Goal: Find specific page/section: Find specific page/section

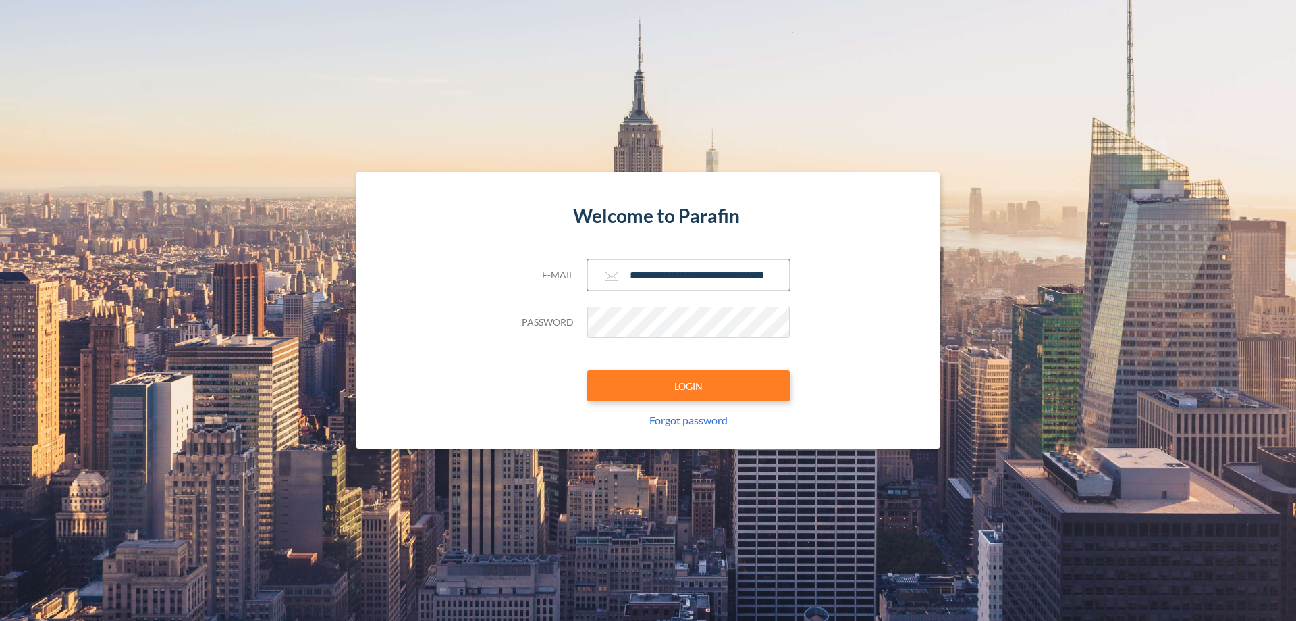
type input "**********"
click at [689, 386] on button "LOGIN" at bounding box center [688, 385] width 203 height 31
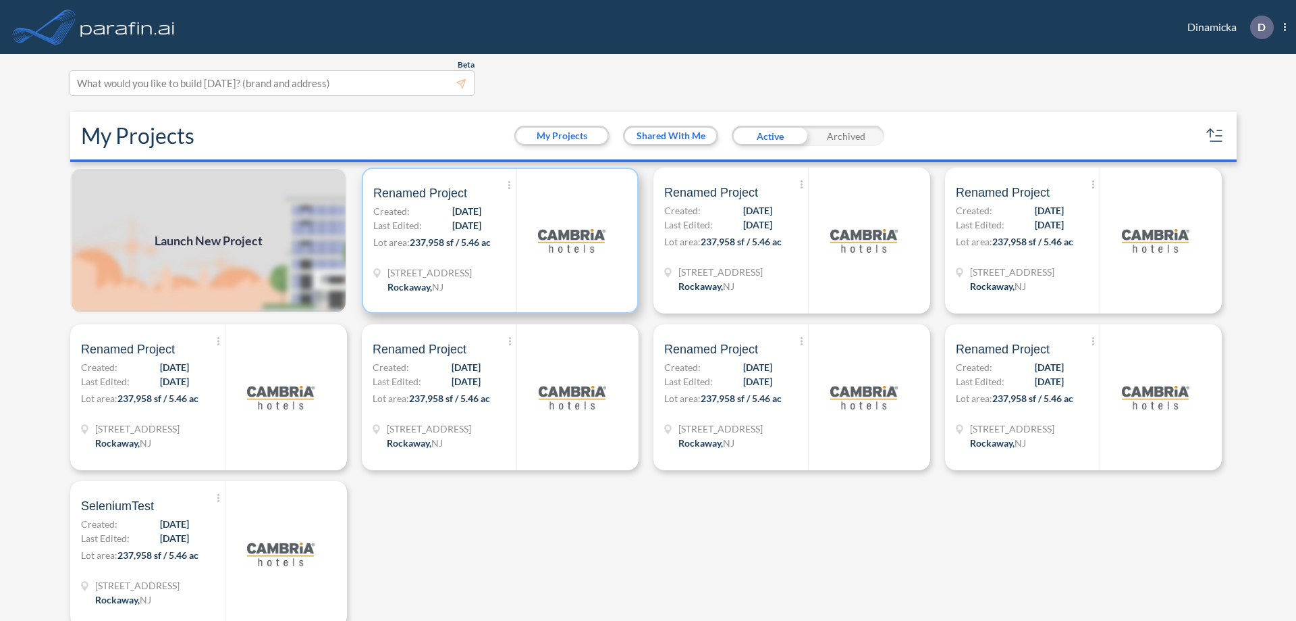
scroll to position [3, 0]
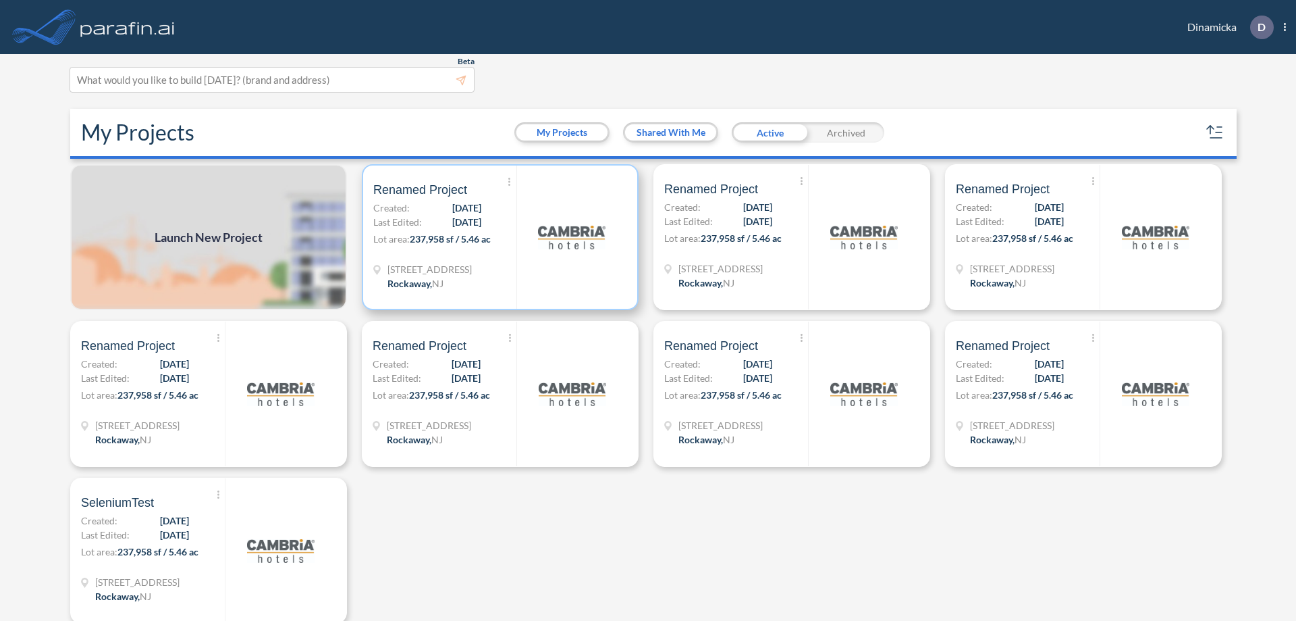
click at [498, 237] on p "Lot area: 237,958 sf / 5.46 ac" at bounding box center [444, 242] width 143 height 20
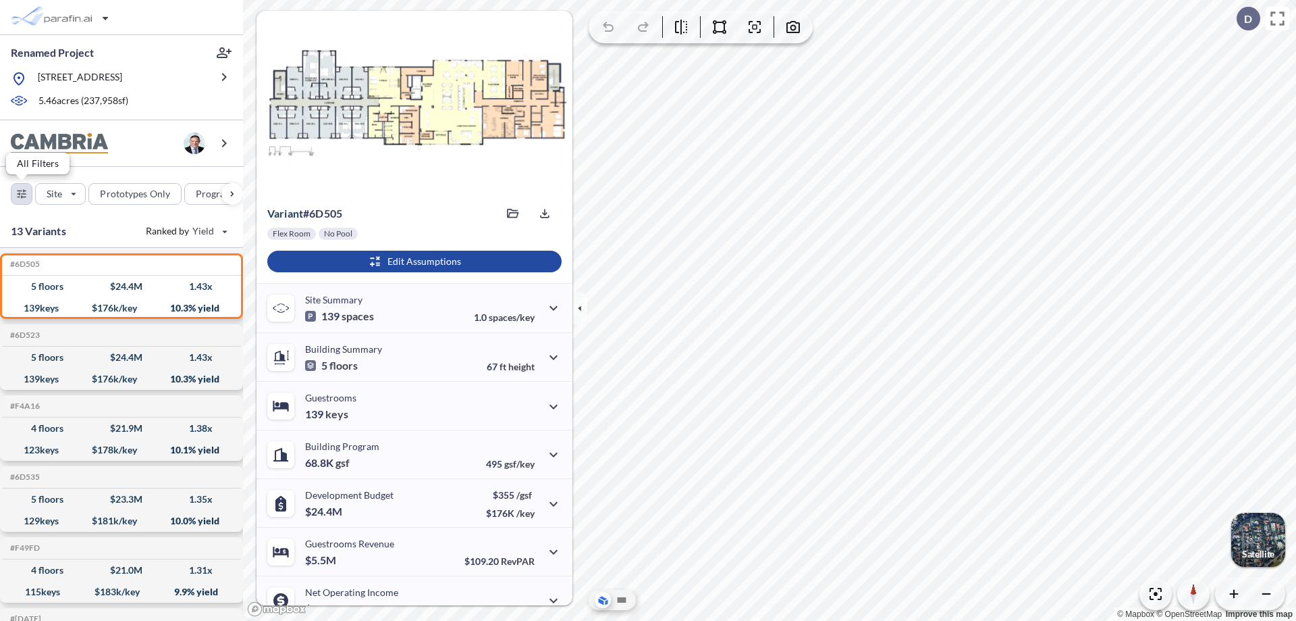
click at [22, 193] on div "button" at bounding box center [21, 194] width 20 height 20
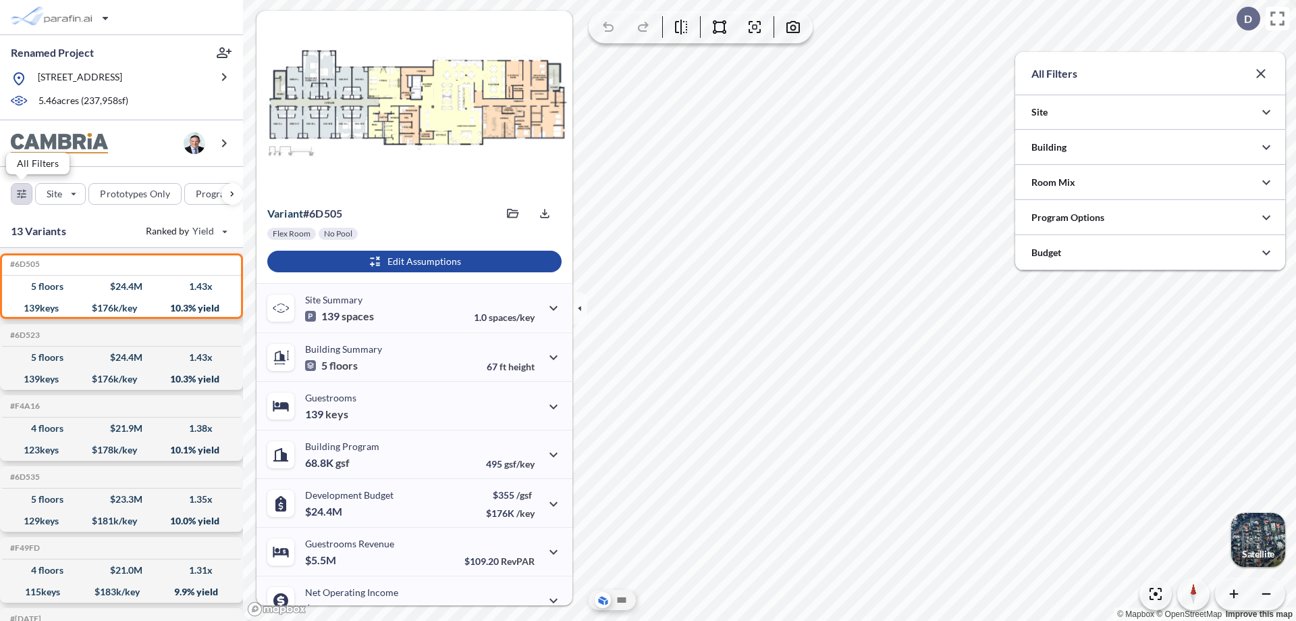
scroll to position [675253, 674983]
click at [1151, 217] on div at bounding box center [1151, 217] width 270 height 34
